Goal: Transaction & Acquisition: Purchase product/service

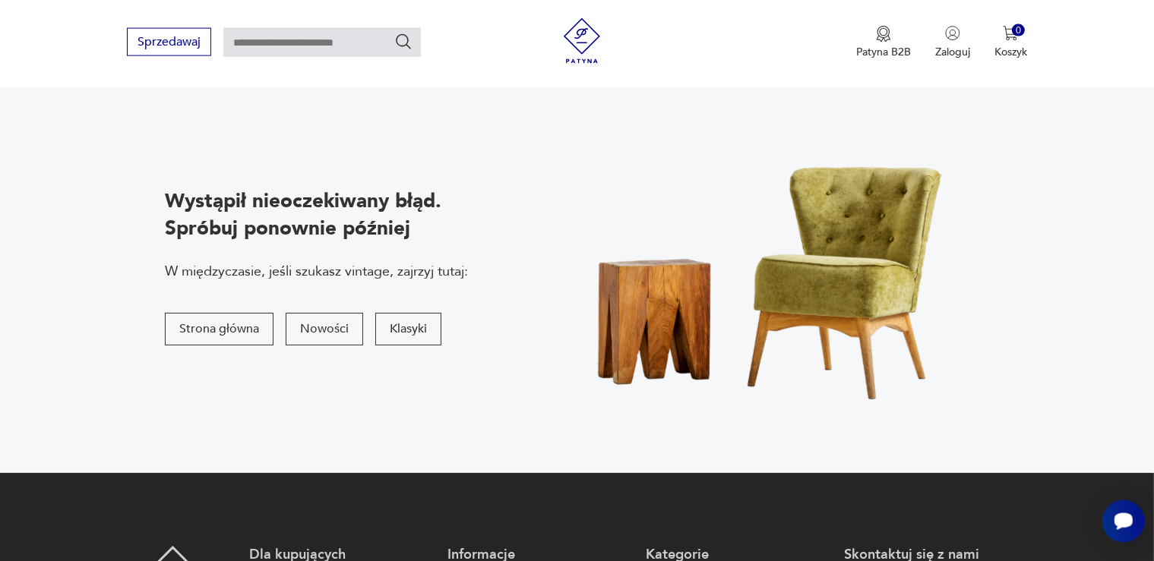
scroll to position [240, 0]
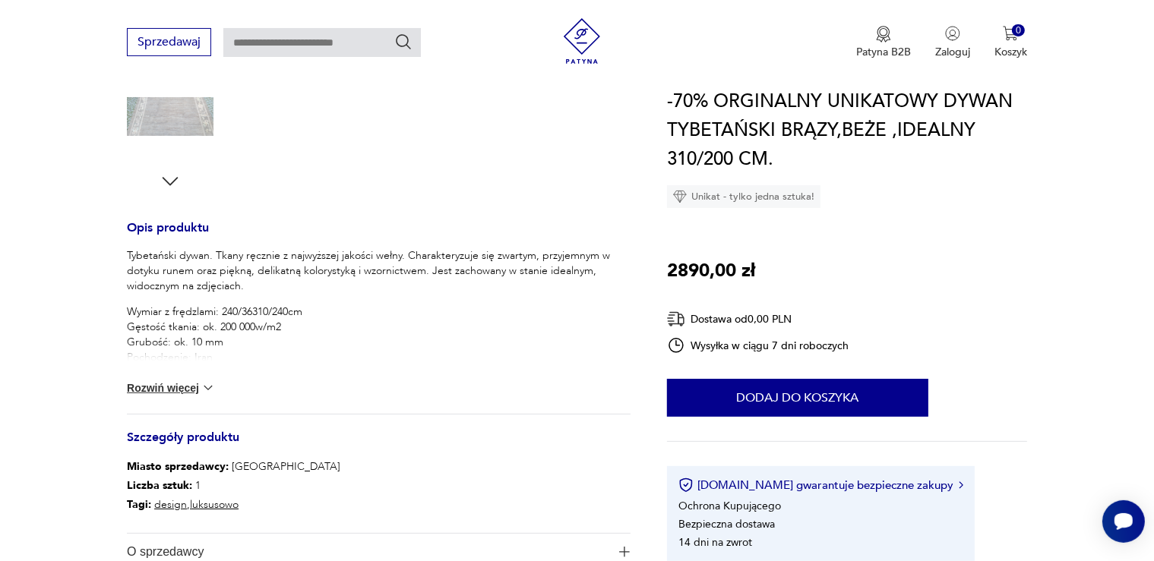
scroll to position [505, 0]
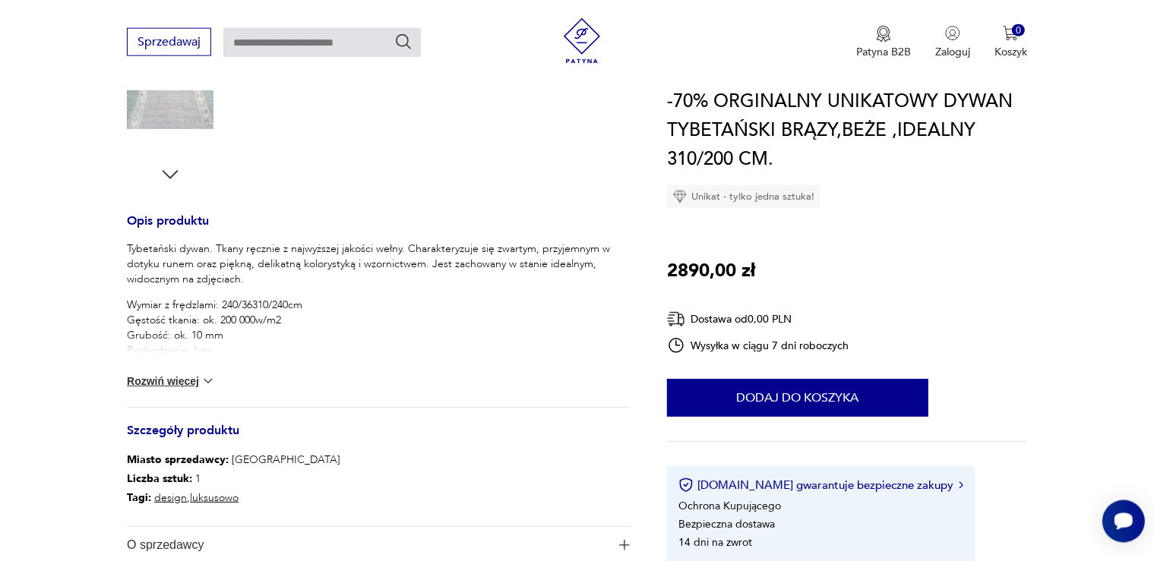
click at [189, 380] on button "Rozwiń więcej" at bounding box center [171, 381] width 88 height 15
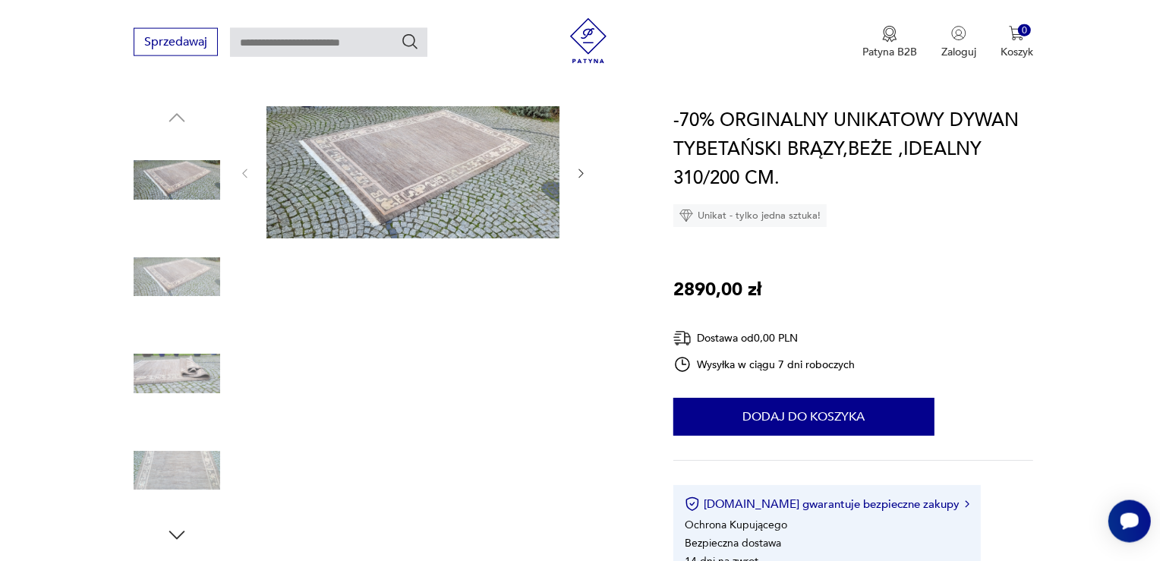
scroll to position [104, 0]
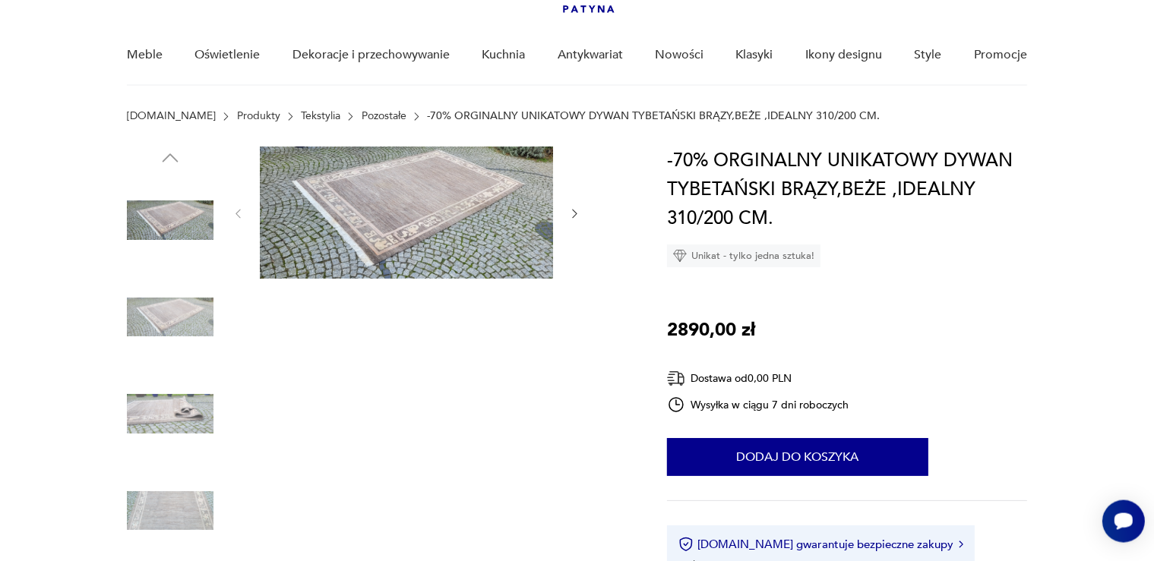
click at [575, 212] on icon "button" at bounding box center [575, 214] width 5 height 9
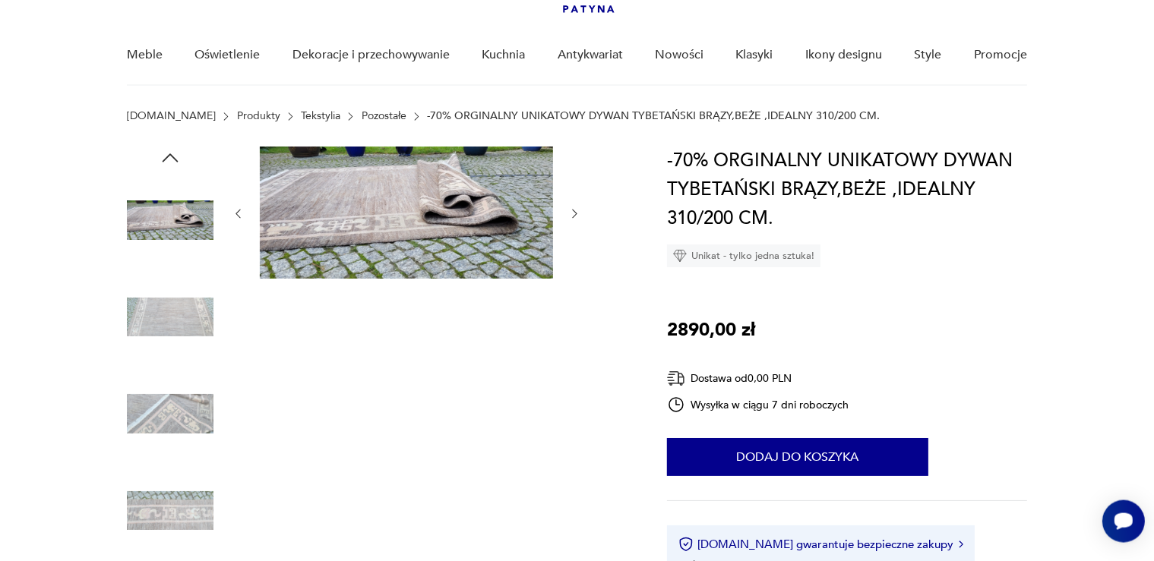
click at [575, 212] on icon "button" at bounding box center [575, 214] width 5 height 9
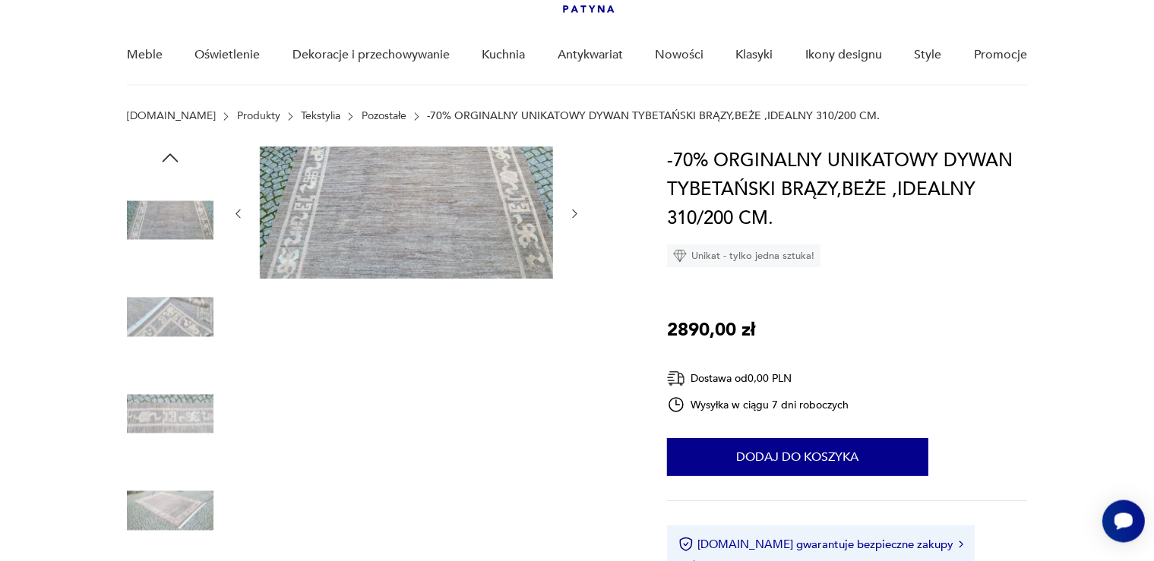
click at [471, 194] on img at bounding box center [406, 213] width 293 height 132
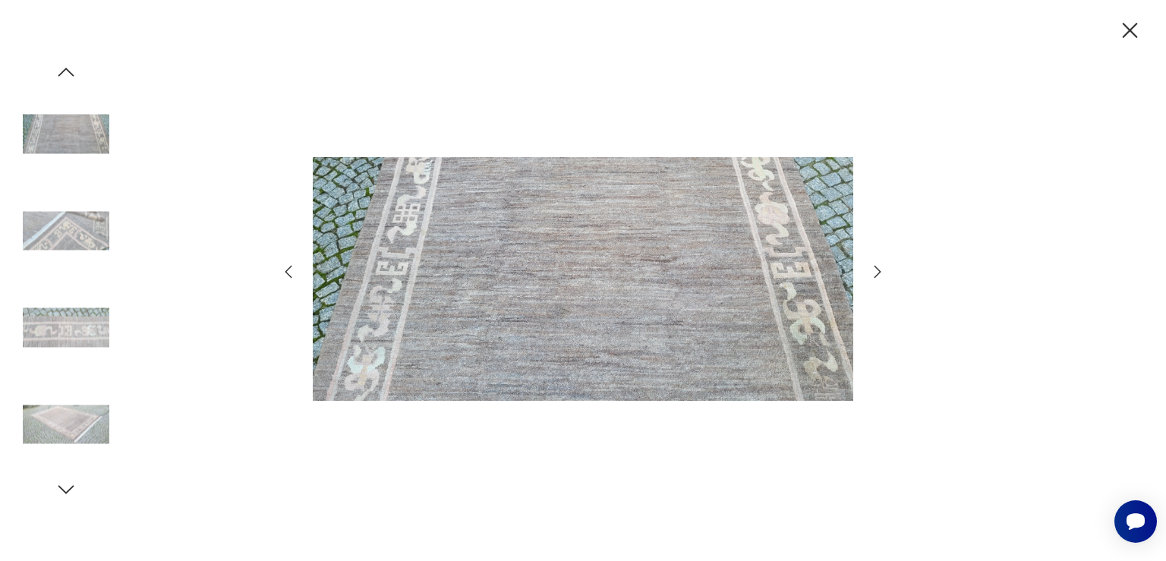
click at [873, 272] on icon "button" at bounding box center [878, 272] width 18 height 18
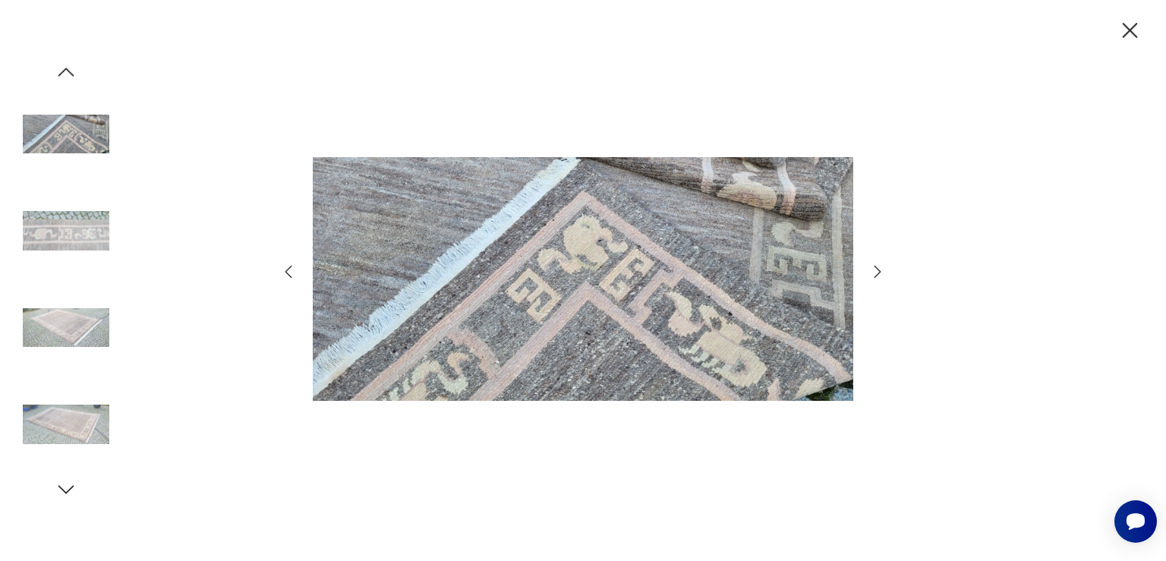
click at [873, 272] on icon "button" at bounding box center [878, 272] width 18 height 18
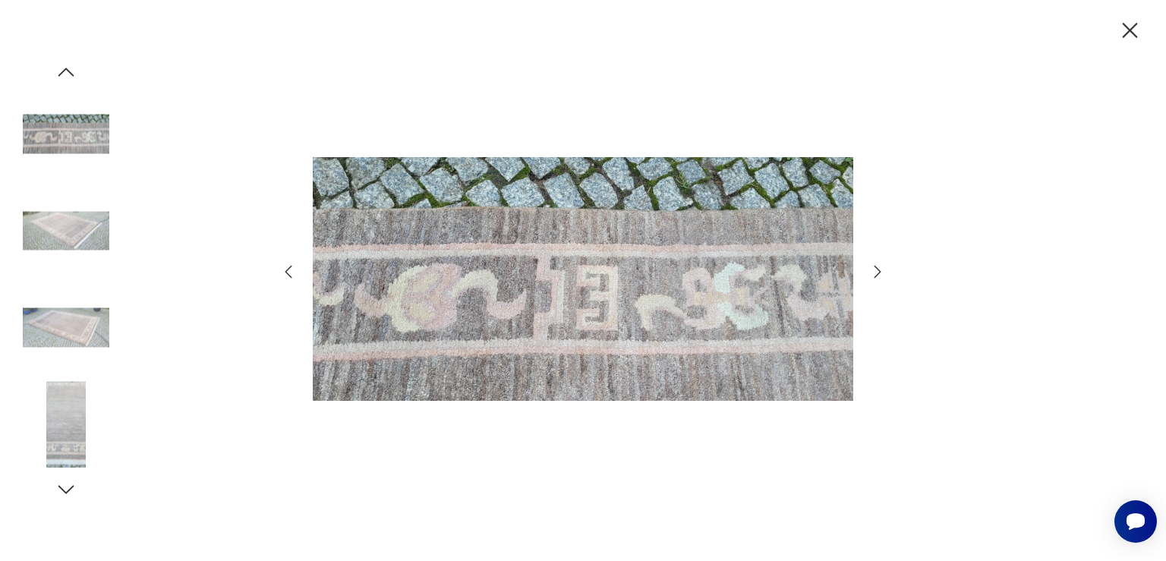
click at [873, 272] on icon "button" at bounding box center [878, 272] width 18 height 18
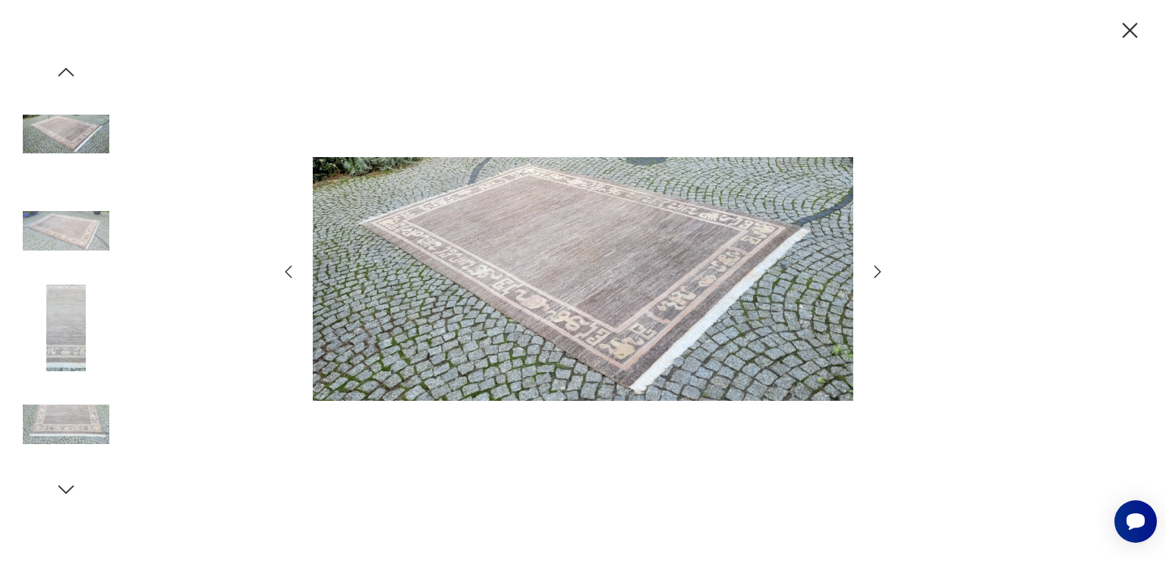
click at [873, 272] on icon "button" at bounding box center [878, 272] width 18 height 18
